Goal: Information Seeking & Learning: Learn about a topic

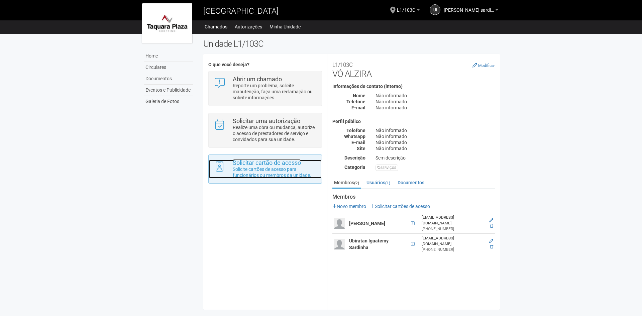
click at [275, 170] on p "Solicite cartões de acesso para funcionários ou membros da unidade." at bounding box center [275, 172] width 84 height 12
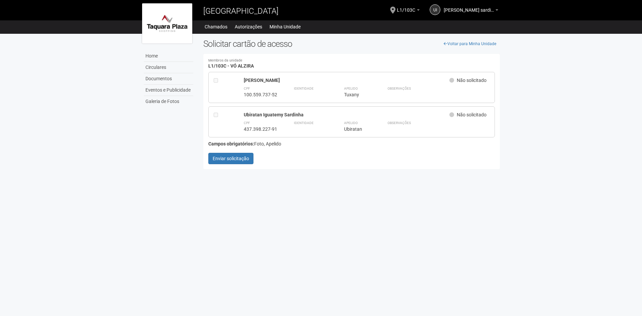
click at [216, 118] on div at bounding box center [217, 122] width 7 height 20
click at [166, 78] on link "Documentos" at bounding box center [168, 78] width 49 height 11
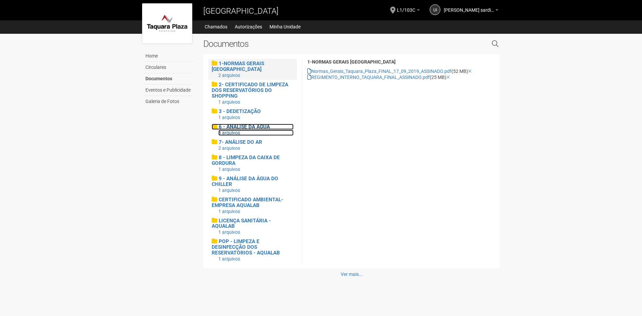
click at [256, 126] on span "6 - ANÁLISE DA ÁGUA" at bounding box center [244, 127] width 51 height 6
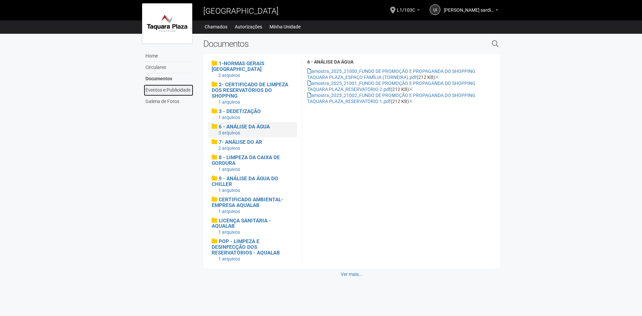
click at [180, 90] on link "Eventos e Publicidade" at bounding box center [168, 90] width 49 height 11
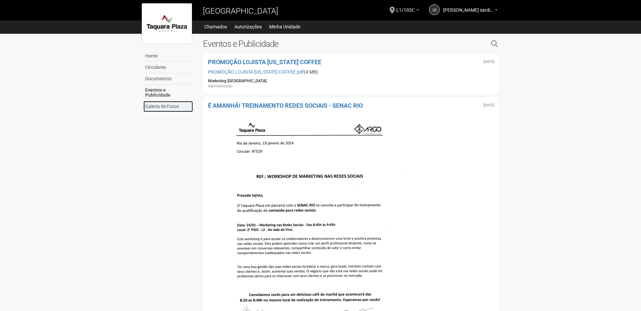
click at [176, 101] on link "Galeria de Fotos" at bounding box center [167, 106] width 49 height 11
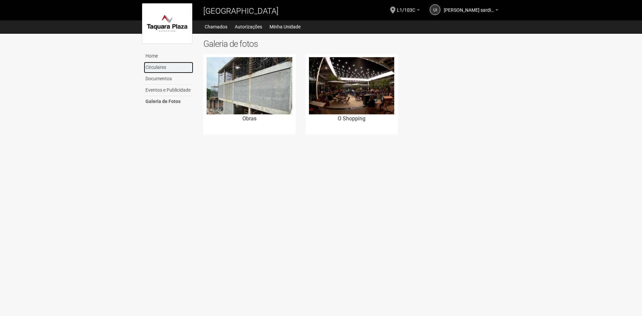
click at [158, 66] on link "Circulares" at bounding box center [168, 67] width 49 height 11
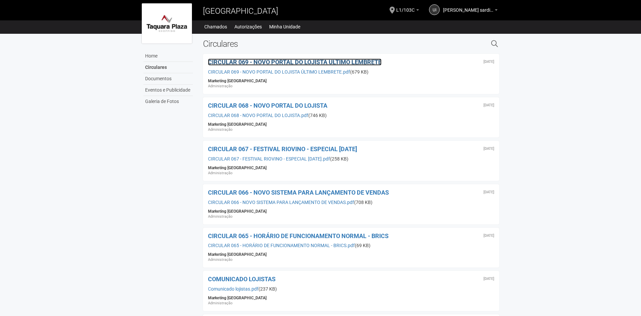
click at [297, 60] on span "CIRCULAR 069 - NOVO PORTAL DO LOJISTA ÚLTIMO LEMBRETE" at bounding box center [295, 62] width 174 height 7
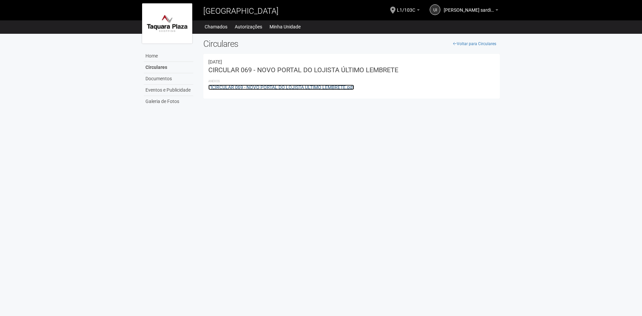
click at [319, 89] on link "CIRCULAR 069 - NOVO PORTAL DO LOJISTA ÚLTIMO LEMBRETE.pdf" at bounding box center [281, 87] width 146 height 5
click at [328, 87] on link "CIRCULAR 069 - NOVO PORTAL DO LOJISTA ÚLTIMO LEMBRETE.pdf" at bounding box center [281, 87] width 146 height 5
click at [279, 25] on link "Minha Unidade" at bounding box center [285, 26] width 31 height 9
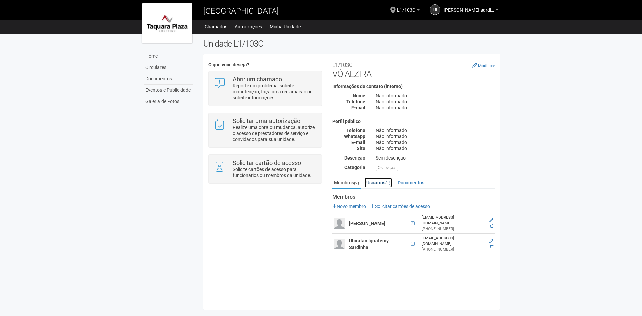
click at [380, 181] on link "Usuários (1)" at bounding box center [378, 183] width 27 height 10
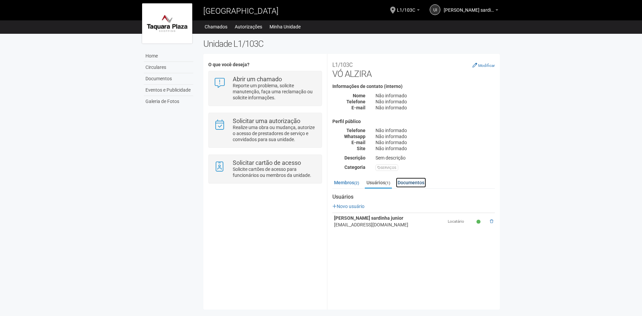
click at [415, 179] on link "Documentos" at bounding box center [411, 183] width 30 height 10
click at [354, 181] on link "Membros (2)" at bounding box center [346, 183] width 28 height 10
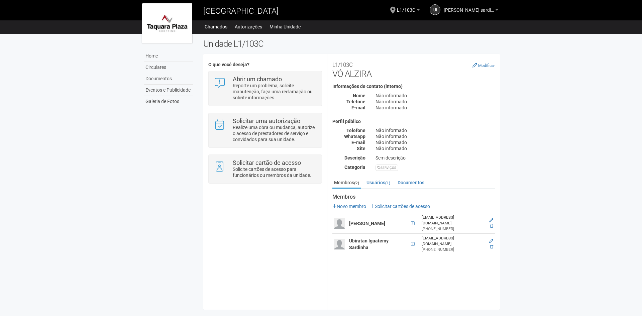
click at [496, 11] on link "[PERSON_NAME] sardinha junior" at bounding box center [471, 10] width 55 height 5
